Goal: Information Seeking & Learning: Learn about a topic

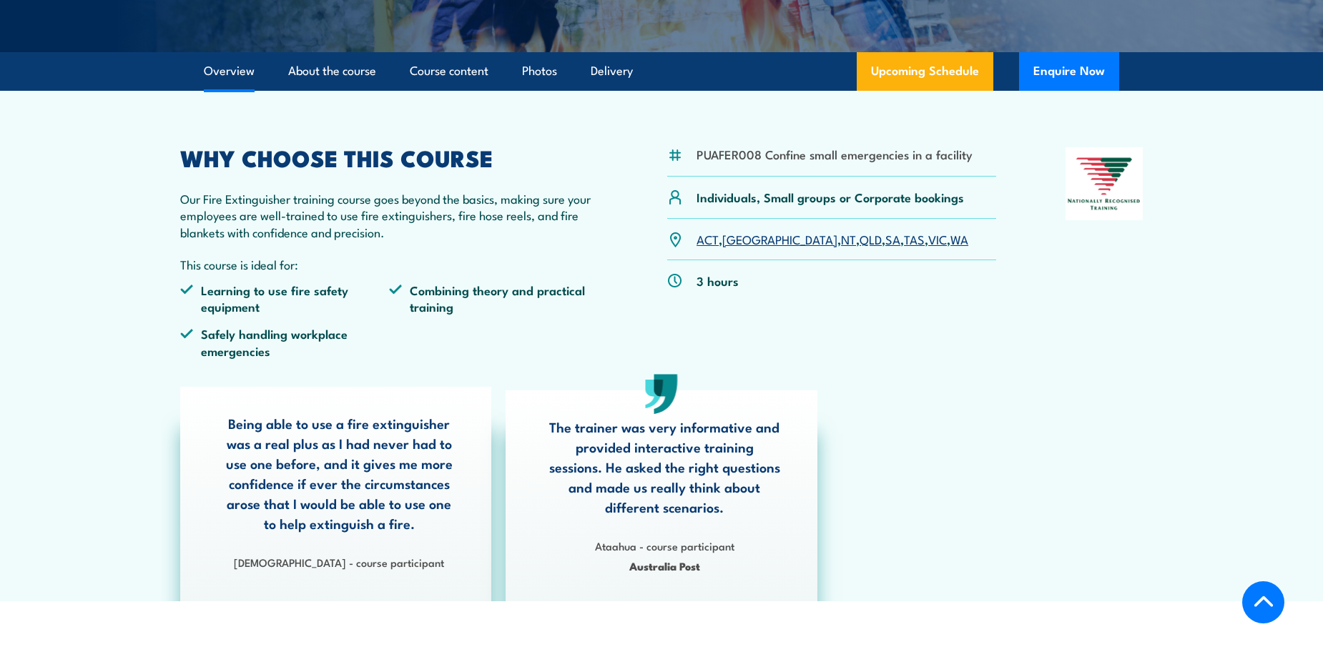
click at [734, 239] on link "[GEOGRAPHIC_DATA]" at bounding box center [779, 238] width 115 height 17
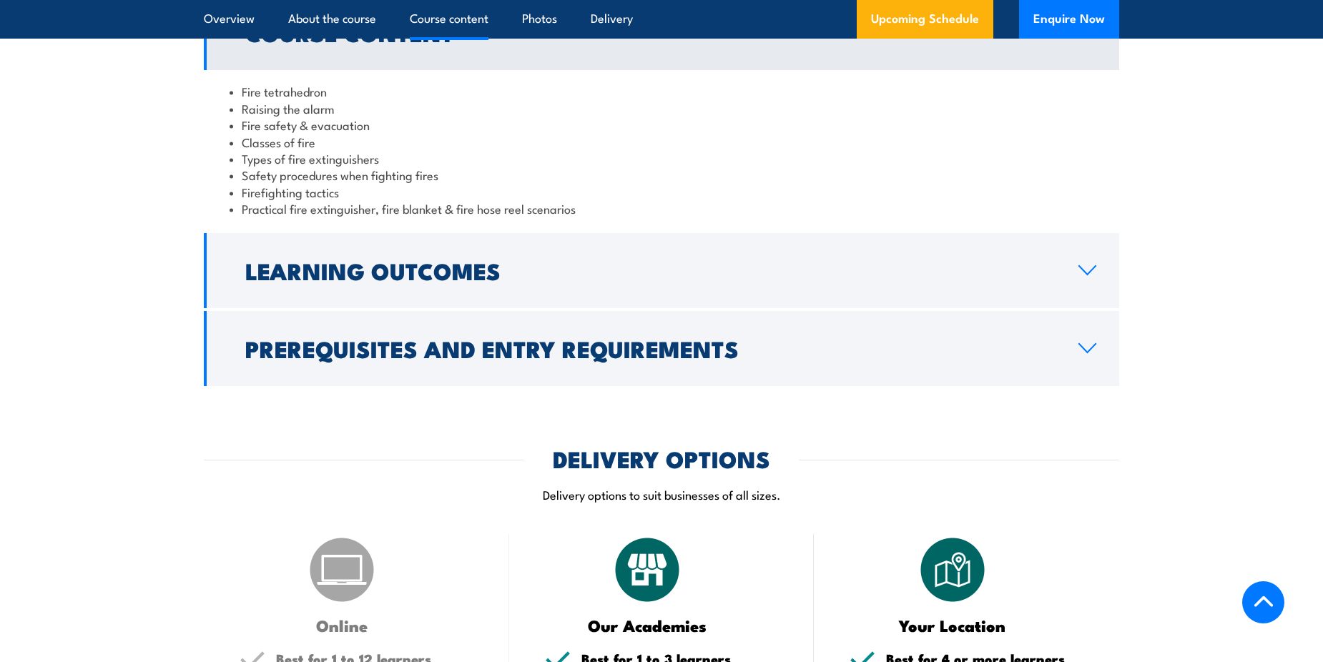
scroll to position [1327, 0]
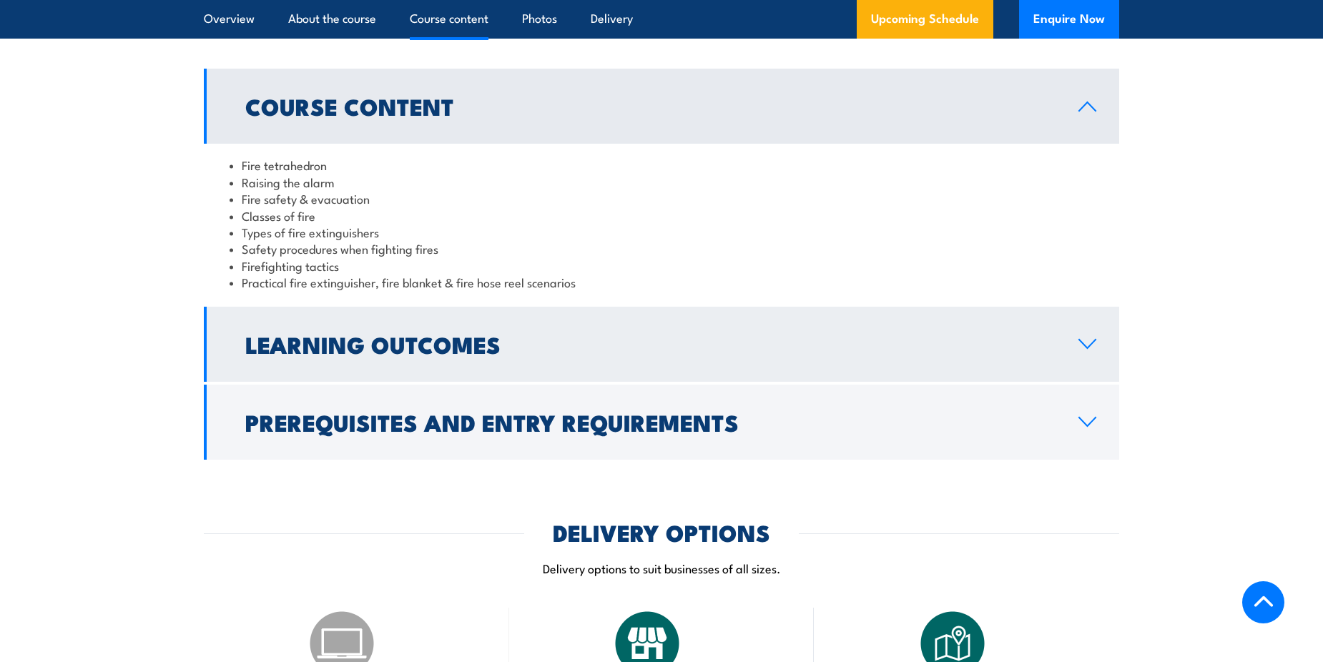
click at [466, 342] on h2 "Learning Outcomes" at bounding box center [650, 344] width 810 height 20
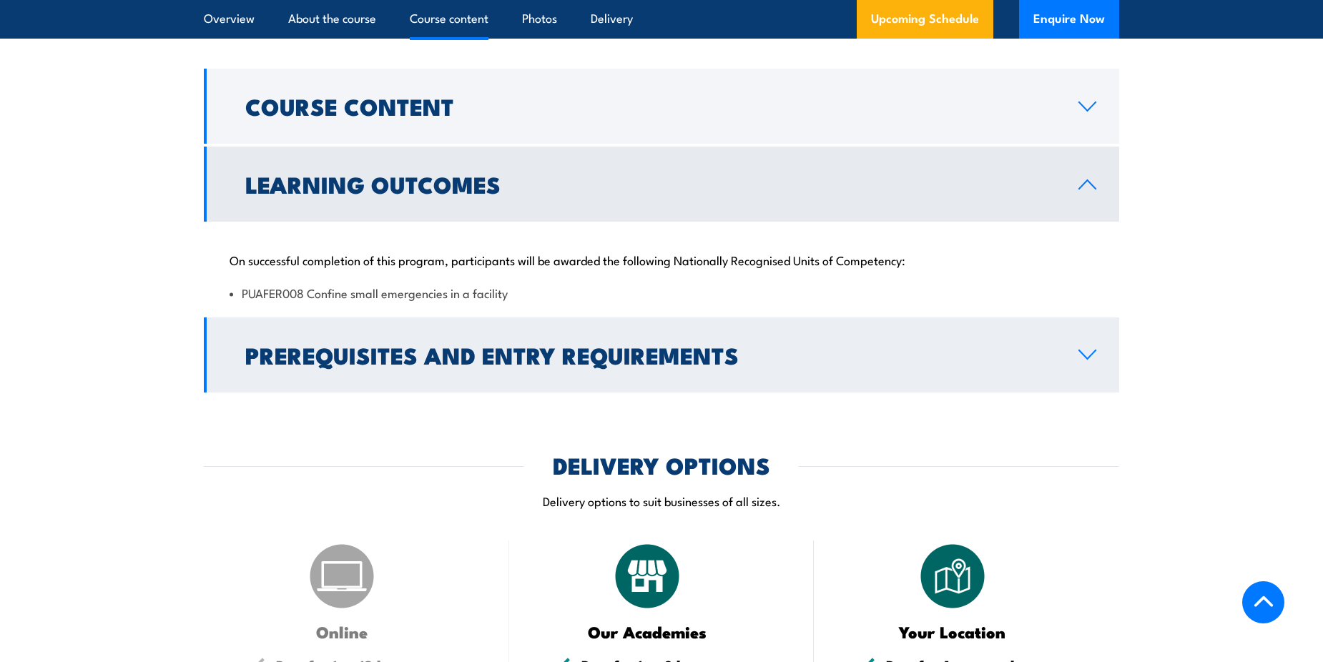
click at [463, 345] on h2 "Prerequisites and Entry Requirements" at bounding box center [650, 355] width 810 height 20
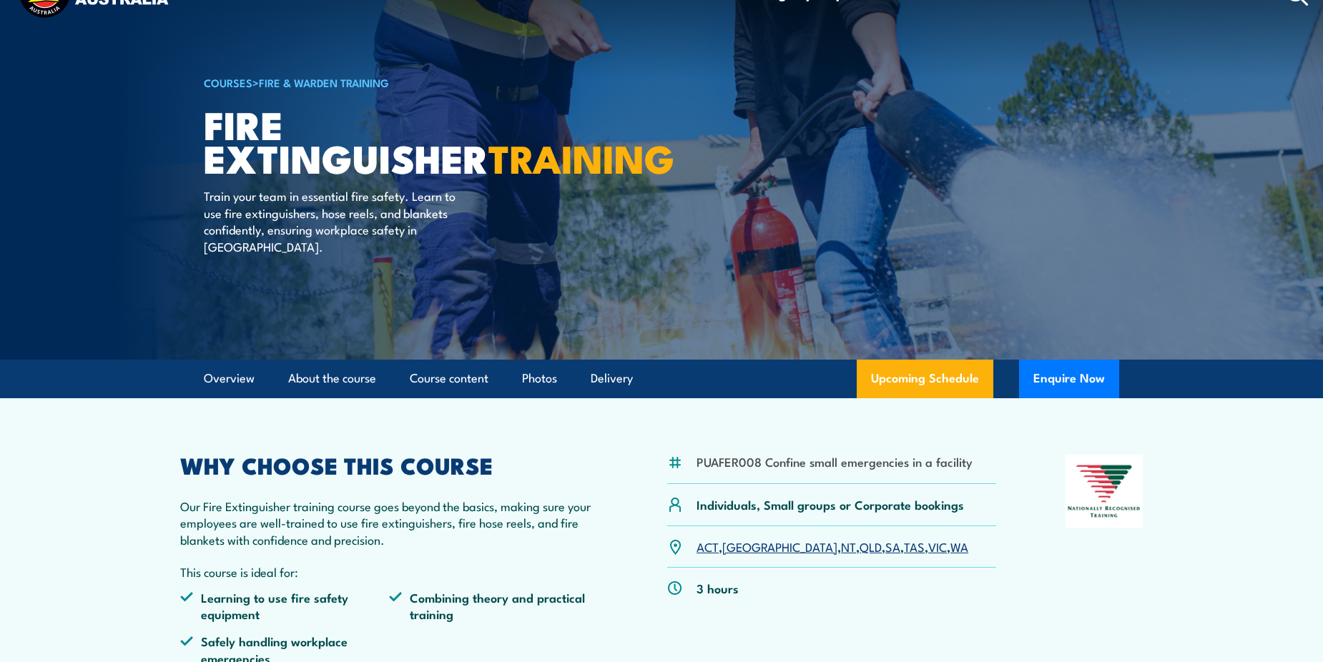
scroll to position [0, 0]
